Goal: Task Accomplishment & Management: Complete application form

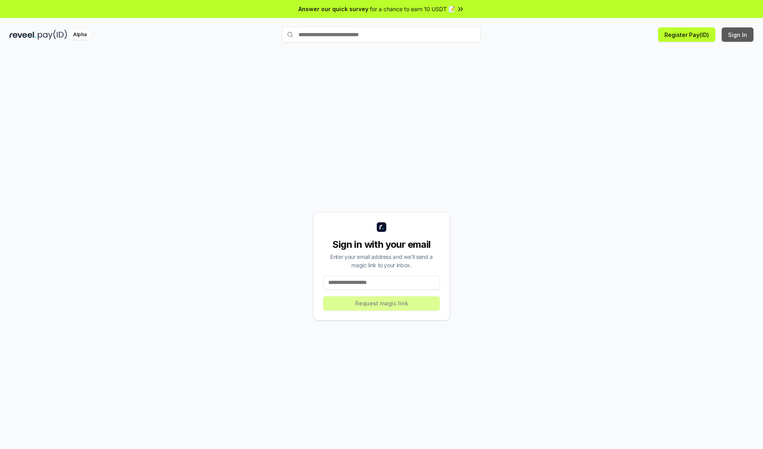
click at [738, 35] on button "Sign In" at bounding box center [738, 34] width 32 height 14
type input "**********"
click at [382, 303] on button "Request magic link" at bounding box center [381, 303] width 117 height 14
